Goal: Complete application form

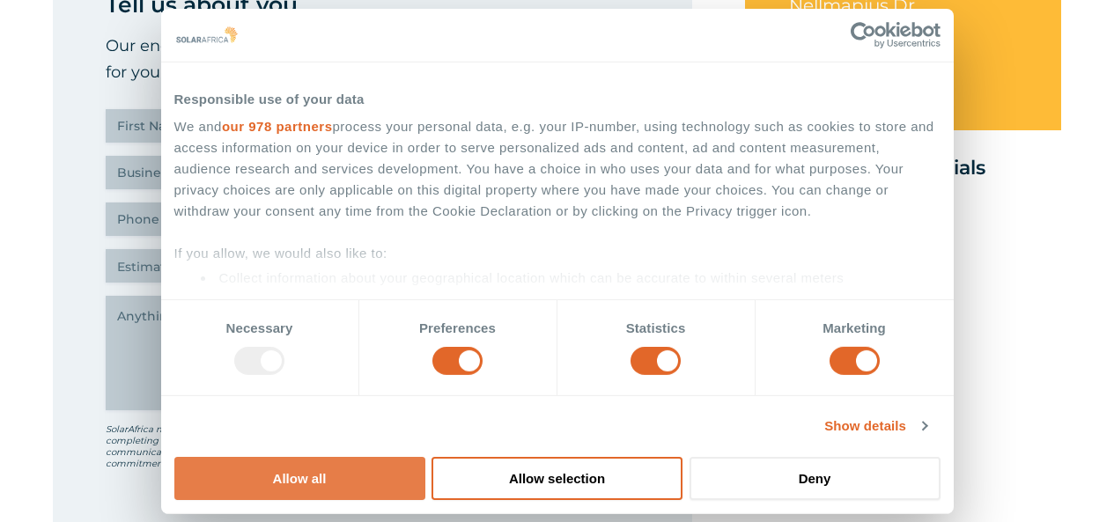
click at [425, 457] on button "Allow all" at bounding box center [299, 478] width 251 height 43
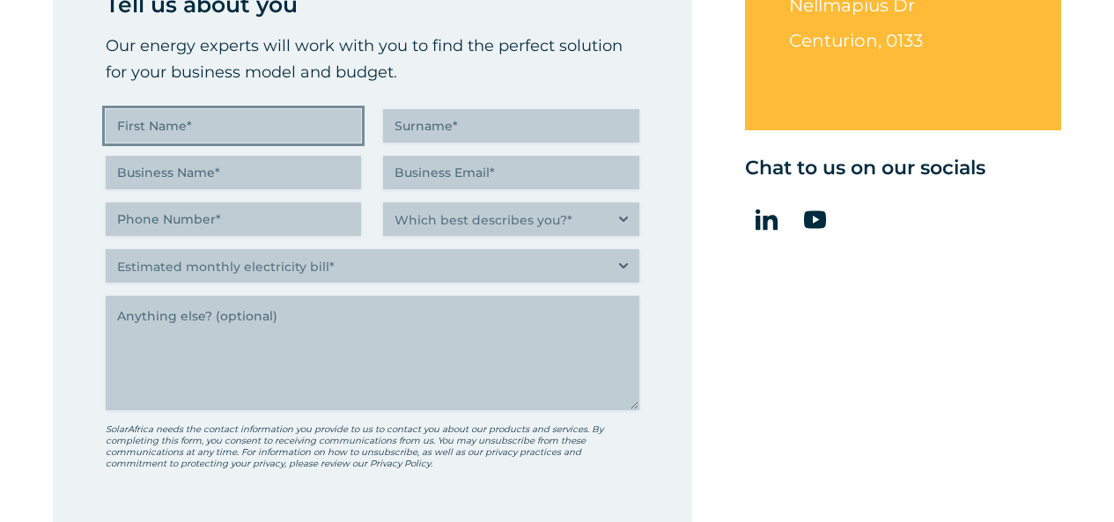
click at [195, 121] on input "First Name (Required)" at bounding box center [233, 125] width 255 height 33
type input "Gina"
type input "Rodriguez"
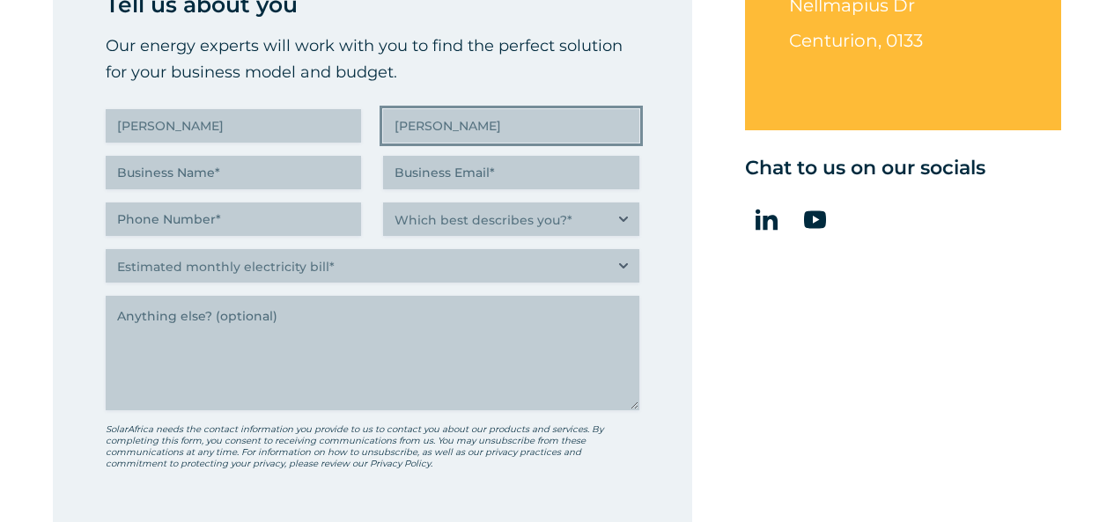
type input "ginarod company"
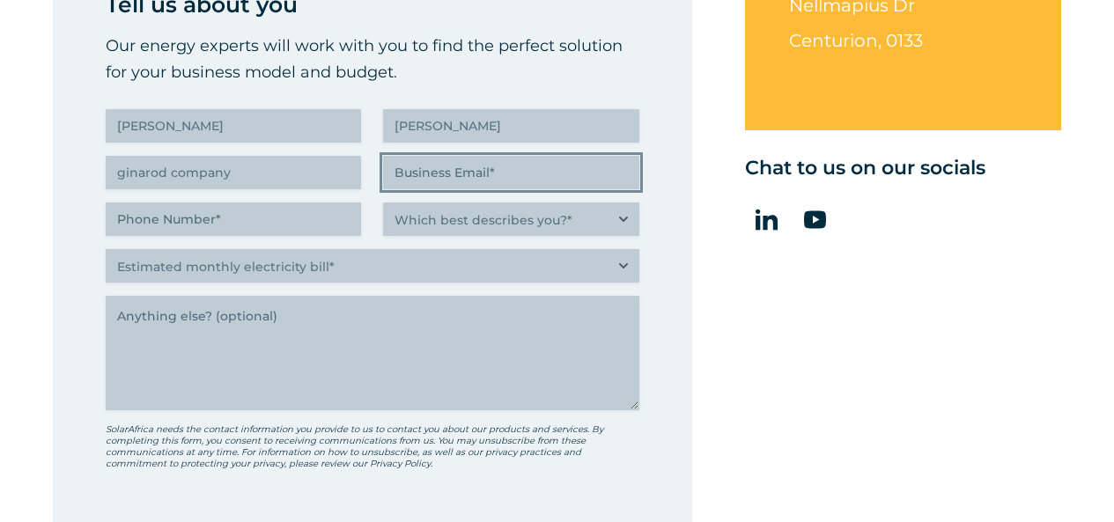
type input "ginarodriguez0348@outlook.com"
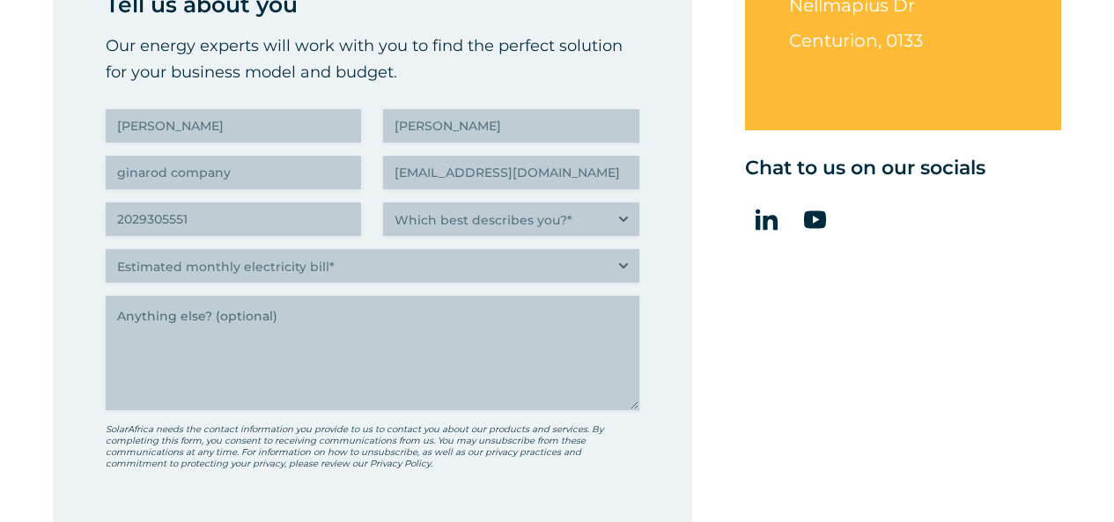
type input "(202) 930-5551"
